Goal: Find specific page/section: Find specific page/section

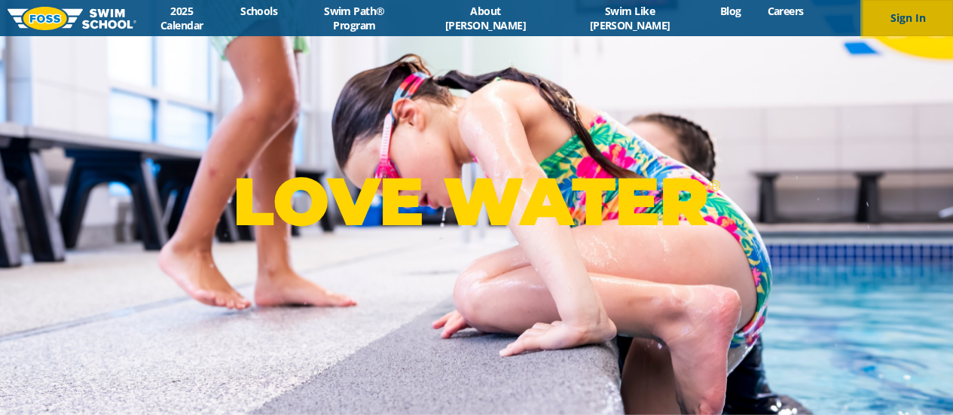
click at [912, 20] on button "Sign In" at bounding box center [908, 18] width 90 height 36
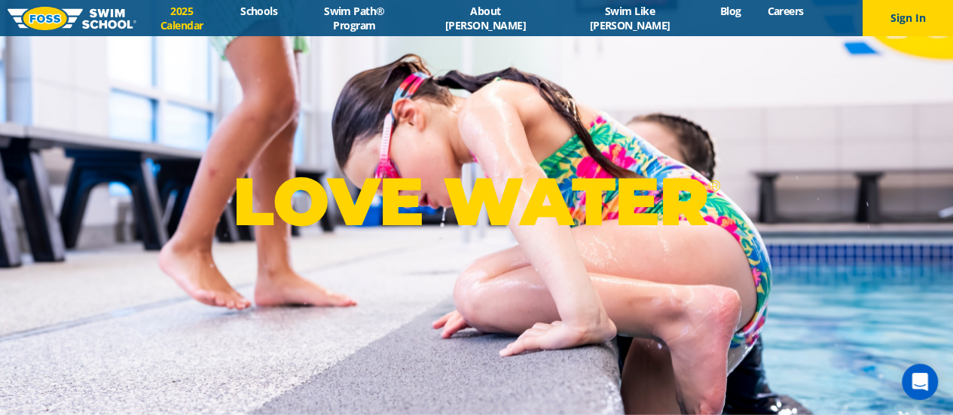
click at [223, 23] on link "2025 Calendar" at bounding box center [181, 18] width 91 height 29
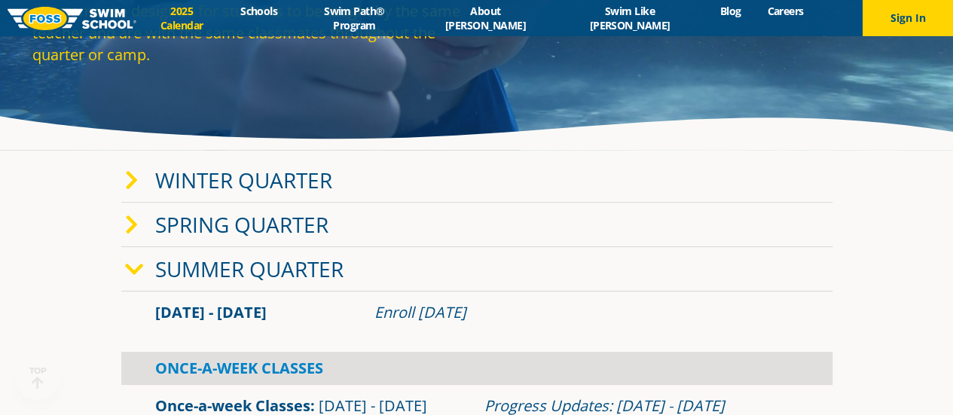
scroll to position [172, 0]
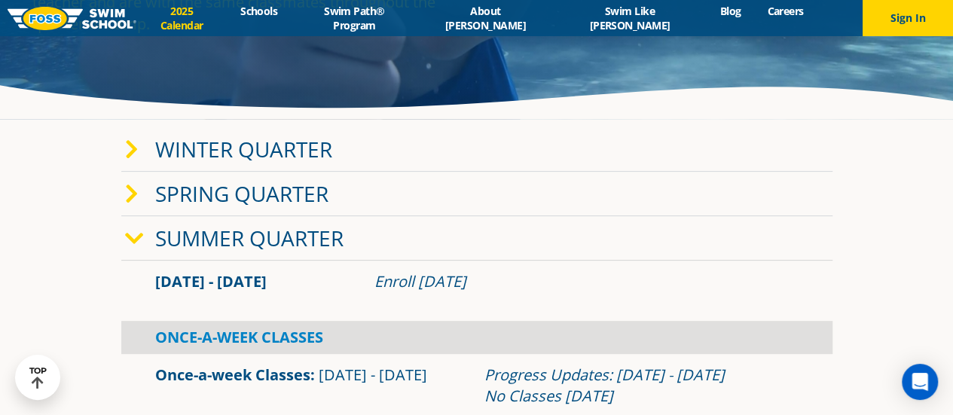
click at [232, 144] on link "Winter Quarter" at bounding box center [243, 149] width 177 height 29
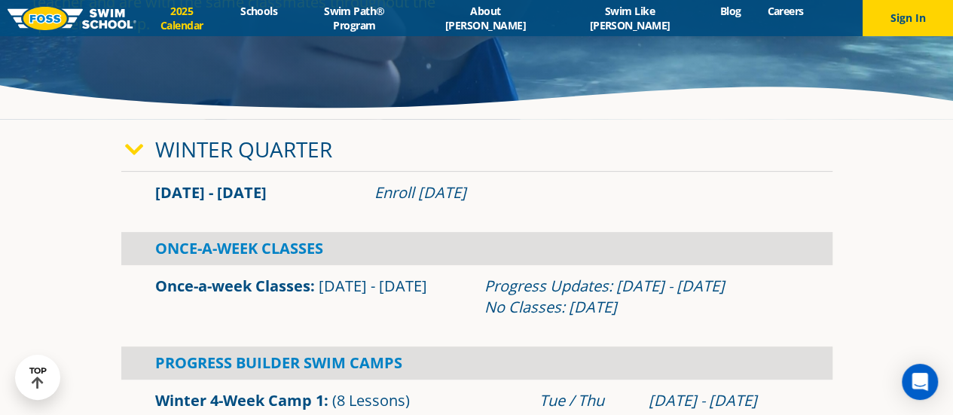
click at [232, 144] on link "Winter Quarter" at bounding box center [243, 149] width 177 height 29
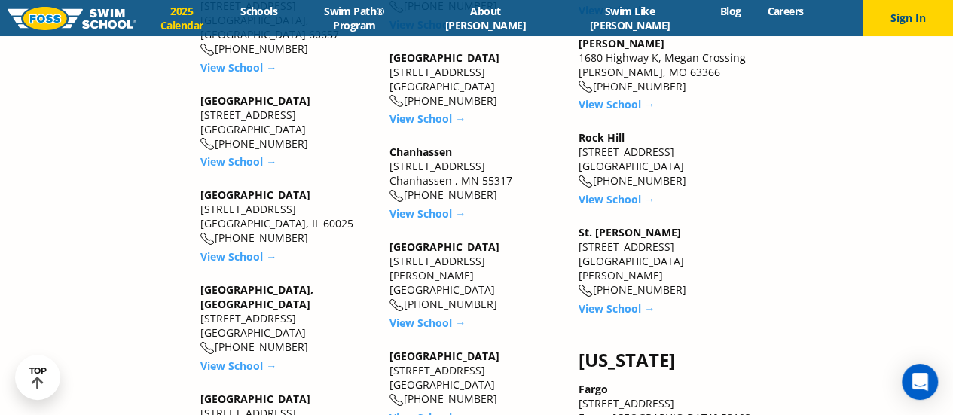
scroll to position [1982, 0]
click at [439, 316] on link "View School →" at bounding box center [428, 323] width 76 height 14
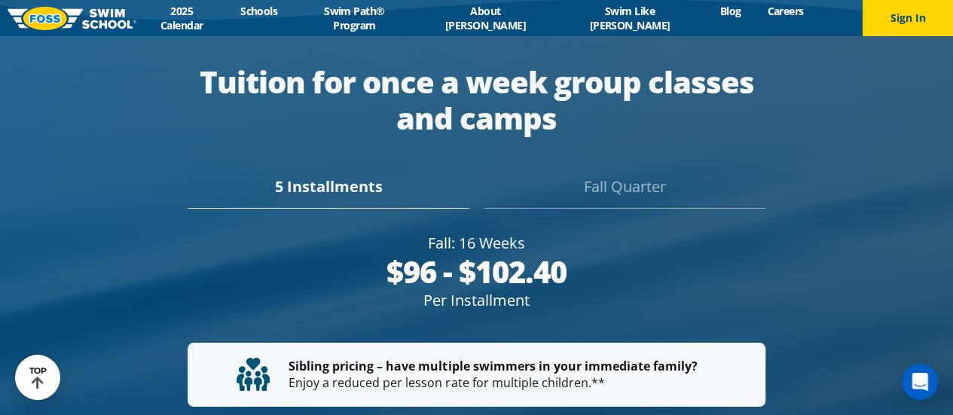
scroll to position [2703, 0]
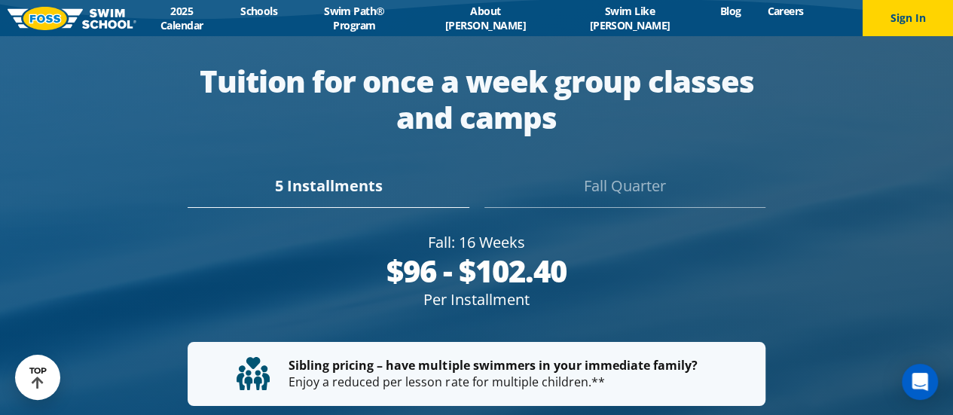
click at [610, 179] on div "Fall Quarter" at bounding box center [625, 191] width 281 height 33
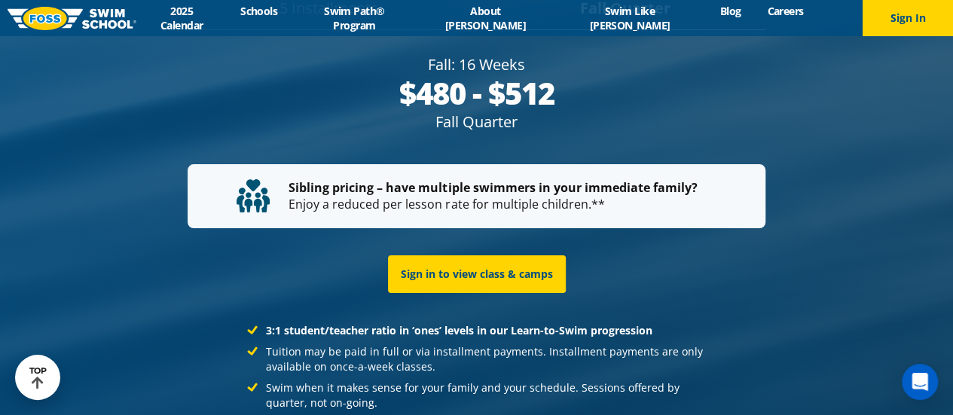
scroll to position [2860, 0]
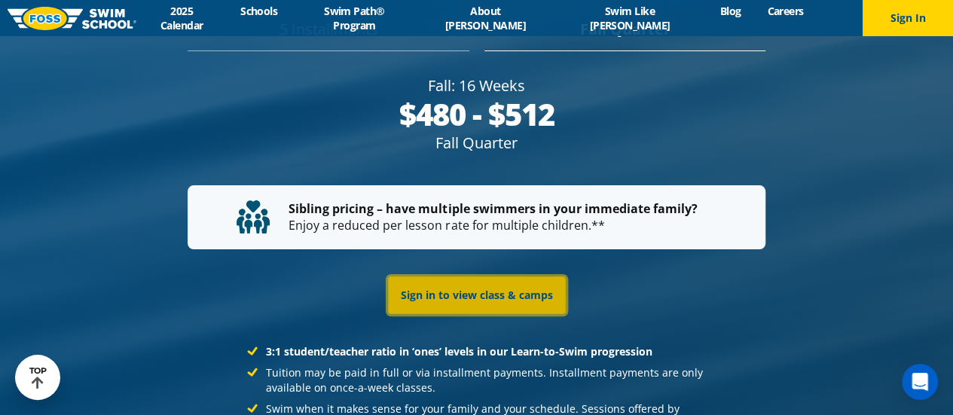
click at [477, 277] on link "Sign in to view class & camps" at bounding box center [477, 296] width 178 height 38
